Goal: Task Accomplishment & Management: Use online tool/utility

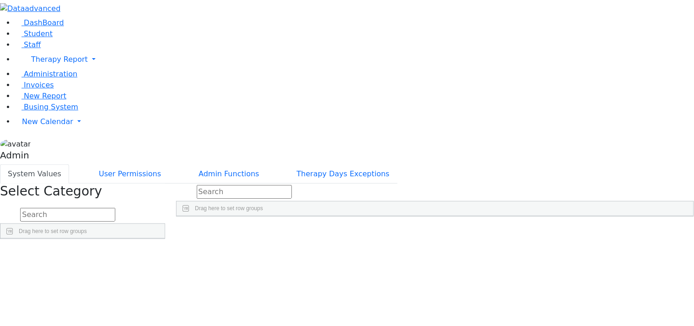
scroll to position [418, 0]
drag, startPoint x: 241, startPoint y: 145, endPoint x: 241, endPoint y: 316, distance: 171.0
click at [165, 239] on div "Drag here to set row groups Drag here to set column labels AdministrationCatego…" at bounding box center [82, 222] width 165 height 33
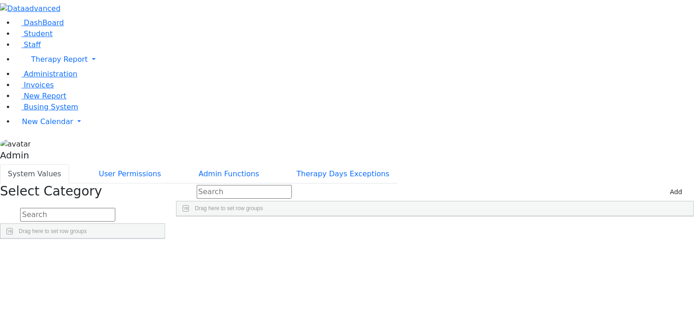
click at [499, 230] on div "Press SPACE to select this row." at bounding box center [472, 236] width 54 height 12
click at [553, 230] on div "Press SPACE to deselect this row." at bounding box center [526, 236] width 54 height 12
click at [627, 230] on div "14 11 106 'Poppins', sans-serif" at bounding box center [435, 236] width 517 height 12
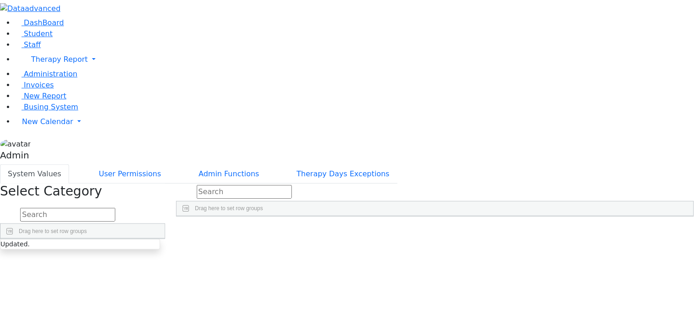
click at [607, 230] on div "Press SPACE to deselect this row." at bounding box center [580, 236] width 54 height 12
click at [659, 230] on div "14 11 106 'Poppins', sans-serif 100 10" at bounding box center [435, 236] width 517 height 12
click at [607, 230] on div "10" at bounding box center [580, 236] width 54 height 12
click at [553, 230] on div "100" at bounding box center [526, 236] width 54 height 12
click at [539, 230] on div "14 11 106 'Poppins', sans-serif 100 10" at bounding box center [435, 236] width 517 height 12
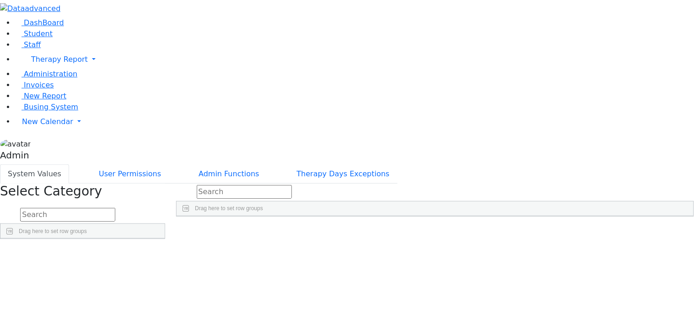
click at [499, 230] on div "'Poppins', sans-serif" at bounding box center [472, 236] width 54 height 12
click at [457, 230] on div "14 11 106 'Poppins', sans-serif 100 10" at bounding box center [435, 236] width 517 height 12
click at [356, 230] on div "11" at bounding box center [311, 236] width 90 height 12
click at [499, 230] on div "'Poppins', sans-serif" at bounding box center [472, 236] width 54 height 12
click at [553, 230] on div "100" at bounding box center [526, 236] width 54 height 12
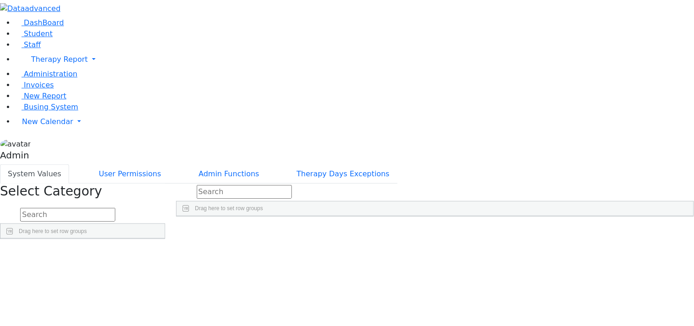
click at [607, 230] on div "10" at bounding box center [580, 236] width 54 height 12
click at [445, 230] on div "106" at bounding box center [401, 236] width 90 height 12
click at [553, 230] on div "100" at bounding box center [526, 236] width 54 height 12
click at [607, 230] on div "10" at bounding box center [580, 236] width 54 height 12
click at [445, 230] on div "106" at bounding box center [401, 236] width 90 height 12
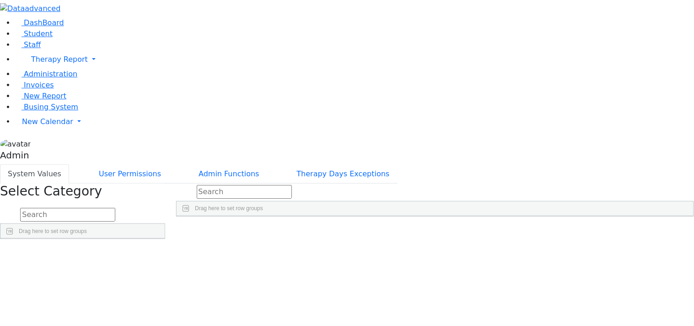
click at [356, 230] on div "11" at bounding box center [311, 236] width 90 height 12
click at [266, 230] on div "14" at bounding box center [222, 236] width 90 height 12
click at [464, 230] on div "Press SPACE to select this row." at bounding box center [428, 236] width 72 height 12
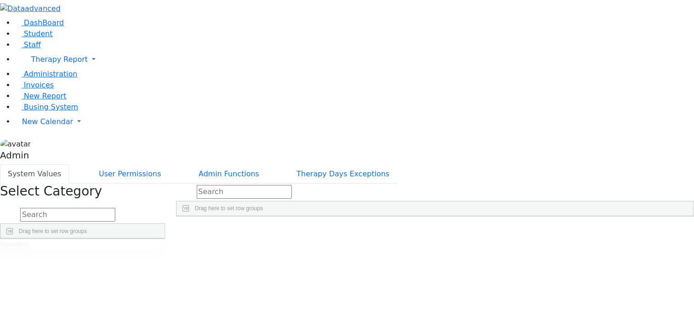
click at [536, 230] on div "Press SPACE to deselect this row." at bounding box center [500, 236] width 72 height 12
click at [607, 230] on div "Press SPACE to deselect this row." at bounding box center [572, 236] width 72 height 12
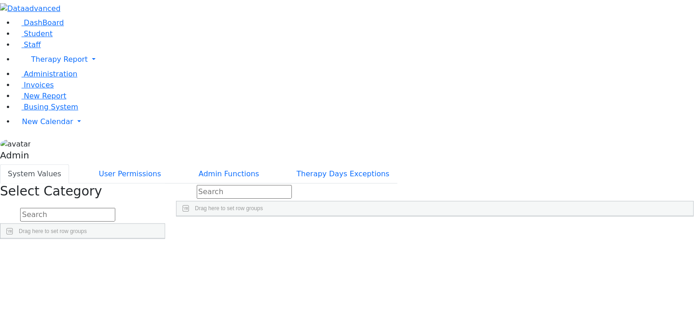
click at [464, 230] on div "Press SPACE to select this row." at bounding box center [428, 236] width 72 height 12
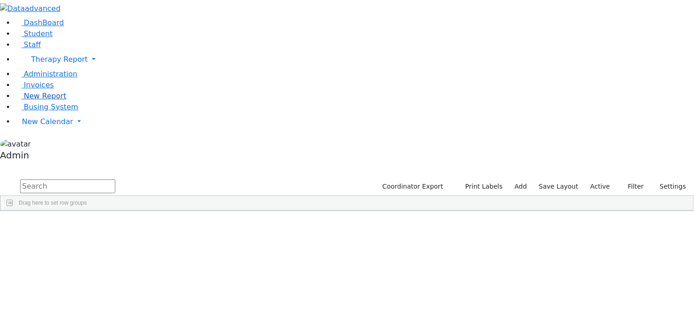
click at [43, 100] on span "New Report" at bounding box center [45, 95] width 43 height 9
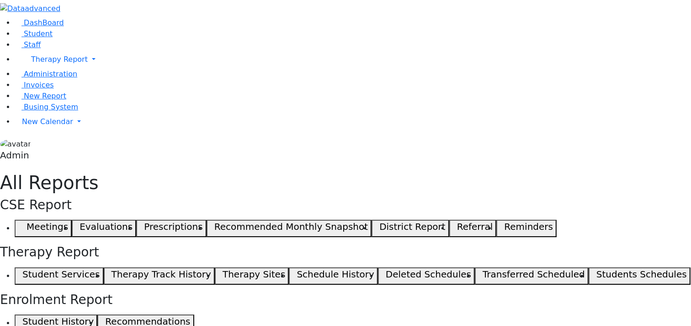
click at [100, 268] on h5 "Student Services" at bounding box center [60, 273] width 77 height 11
drag, startPoint x: 542, startPoint y: 117, endPoint x: 609, endPoint y: 117, distance: 66.3
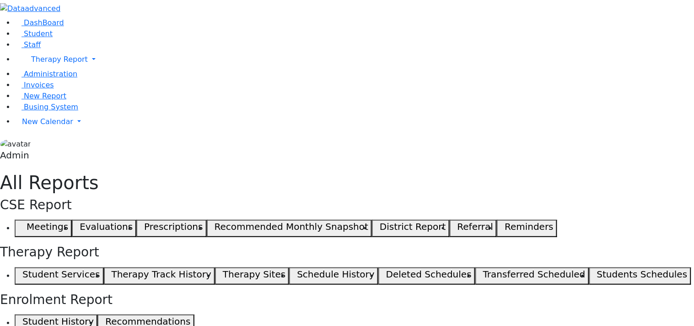
click at [36, 78] on link "Administration" at bounding box center [46, 74] width 63 height 9
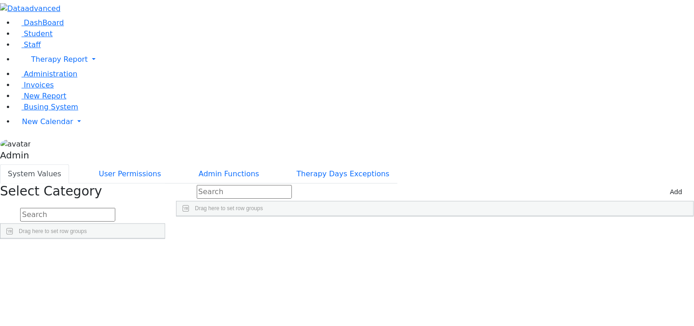
scroll to position [418, 0]
click at [464, 230] on div "Press SPACE to select this row." at bounding box center [428, 236] width 72 height 12
click at [536, 230] on div "Press SPACE to deselect this row." at bounding box center [500, 236] width 72 height 12
click at [464, 230] on div "'Poppins', sans-serif" at bounding box center [428, 236] width 72 height 12
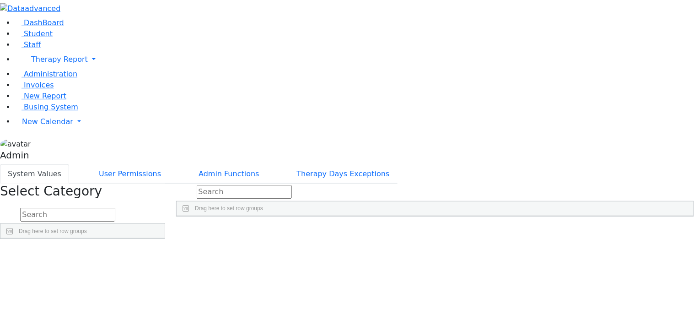
click at [439, 230] on div "14 11 106 'Poppins', sans-serif 200" at bounding box center [435, 236] width 517 height 12
click at [464, 230] on div "'Poppins', sans-serif" at bounding box center [428, 236] width 72 height 12
click at [575, 230] on div "14 11 106 'Poppins', sans-serif 200" at bounding box center [435, 236] width 517 height 12
click at [607, 230] on div "Press SPACE to deselect this row." at bounding box center [572, 236] width 72 height 12
click at [607, 230] on div "15" at bounding box center [572, 236] width 72 height 12
